Goal: Task Accomplishment & Management: Manage account settings

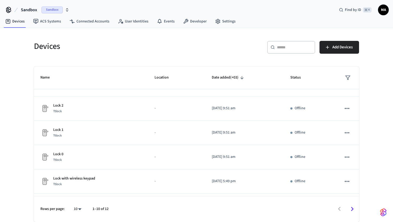
scroll to position [137, 0]
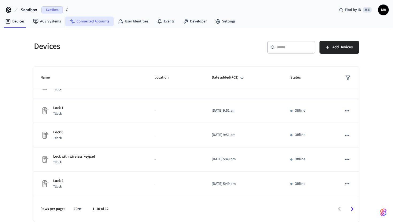
click at [105, 22] on link "Connected Accounts" at bounding box center [89, 22] width 48 height 10
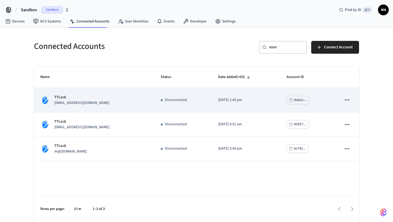
click at [349, 102] on icon "sticky table" at bounding box center [346, 99] width 7 height 7
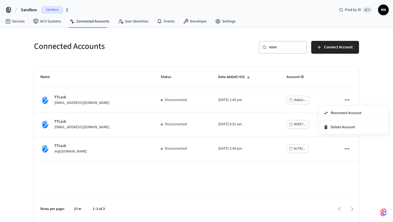
click at [268, 97] on div at bounding box center [196, 111] width 393 height 222
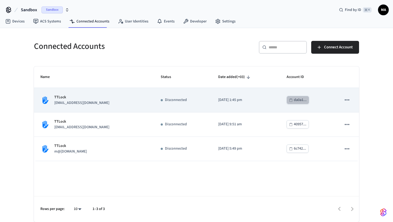
click at [291, 101] on icon "sticky table" at bounding box center [291, 100] width 4 height 4
click at [347, 99] on icon "sticky table" at bounding box center [346, 99] width 7 height 7
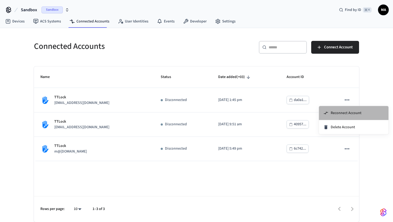
click at [338, 116] on li "Reconnect Account" at bounding box center [353, 113] width 69 height 14
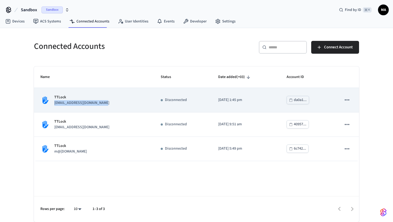
drag, startPoint x: 107, startPoint y: 101, endPoint x: 54, endPoint y: 103, distance: 53.2
click at [54, 103] on div "TTLock [EMAIL_ADDRESS][DOMAIN_NAME]" at bounding box center [93, 100] width 107 height 11
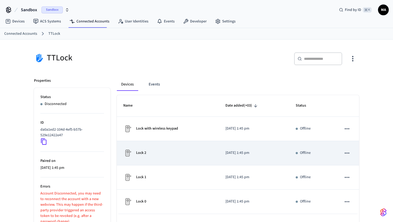
scroll to position [29, 0]
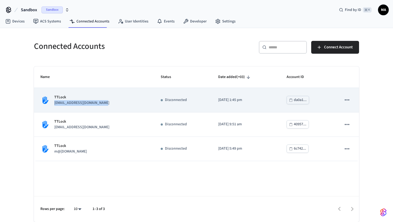
copy p "[EMAIL_ADDRESS][DOMAIN_NAME]"
drag, startPoint x: 106, startPoint y: 103, endPoint x: 53, endPoint y: 105, distance: 52.1
click at [53, 105] on div "TTLock [EMAIL_ADDRESS][DOMAIN_NAME]" at bounding box center [93, 100] width 107 height 11
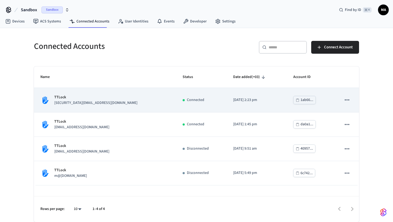
click at [110, 100] on div "TTLock [EMAIL_ADDRESS][DOMAIN_NAME]" at bounding box center [104, 100] width 129 height 11
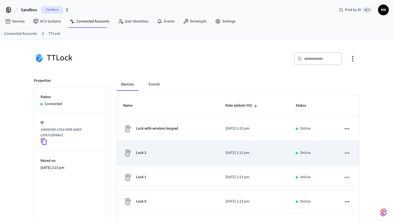
scroll to position [29, 0]
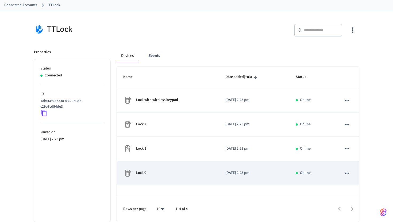
click at [345, 171] on icon "sticky table" at bounding box center [346, 173] width 7 height 7
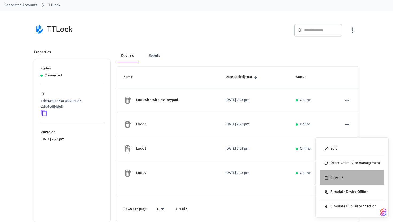
click at [345, 180] on li "Copy ID" at bounding box center [352, 177] width 65 height 14
